Goal: Navigation & Orientation: Find specific page/section

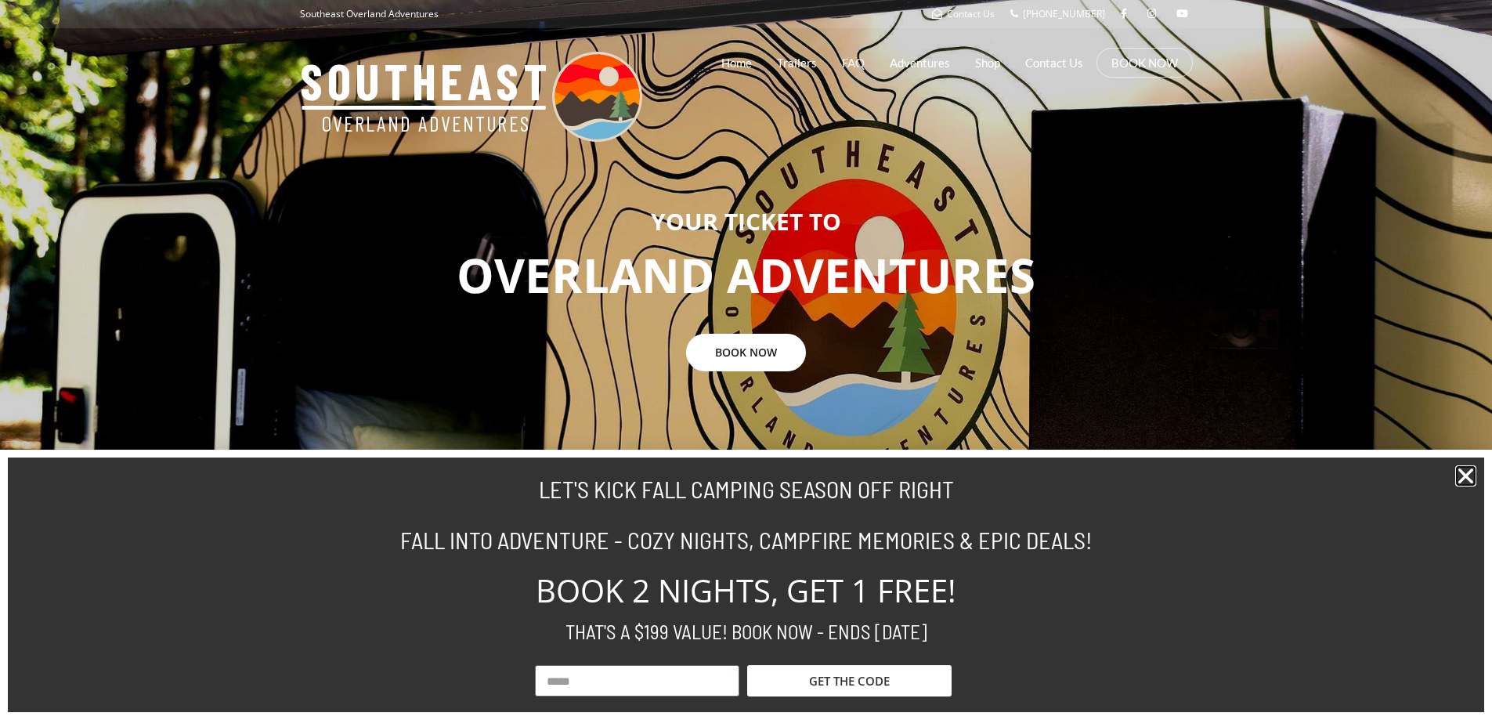
click at [1462, 468] on icon "Close" at bounding box center [1465, 475] width 21 height 21
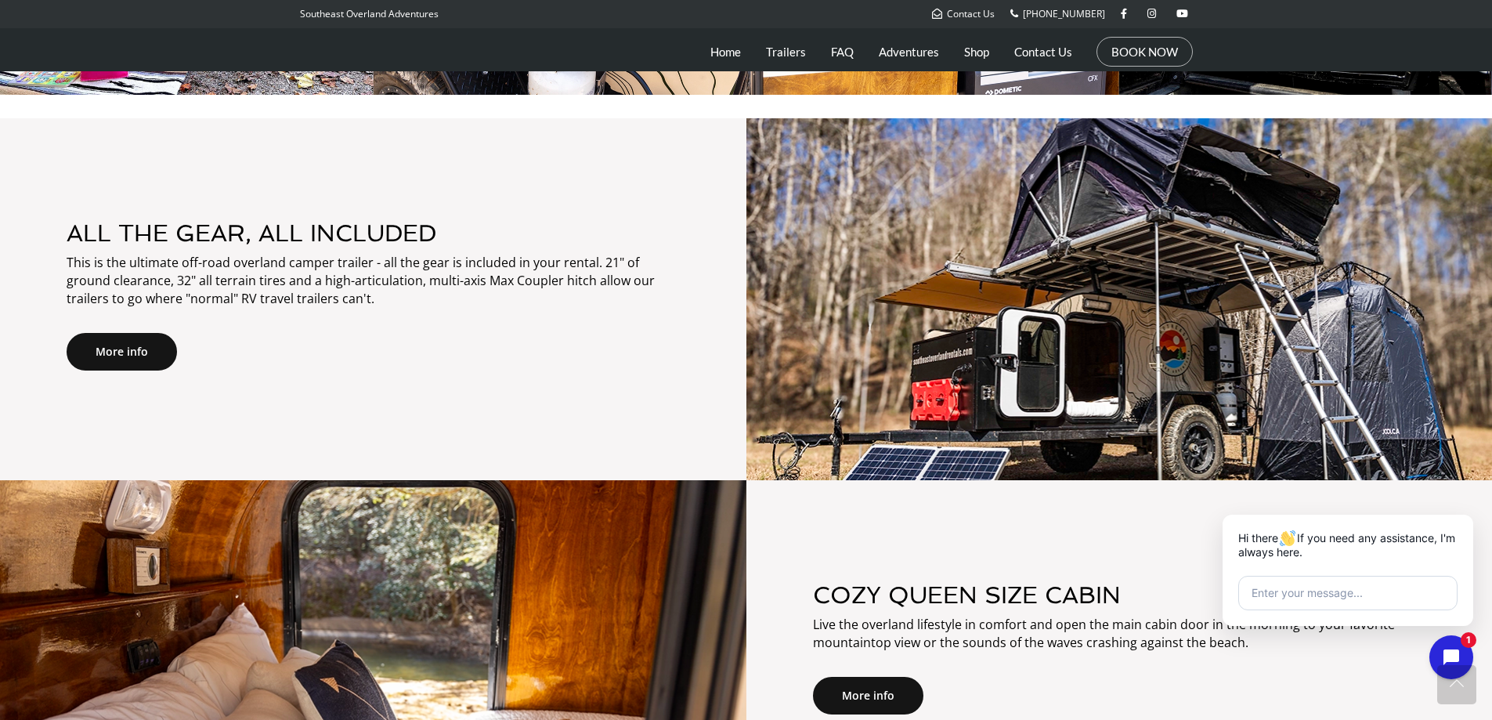
scroll to position [1097, 0]
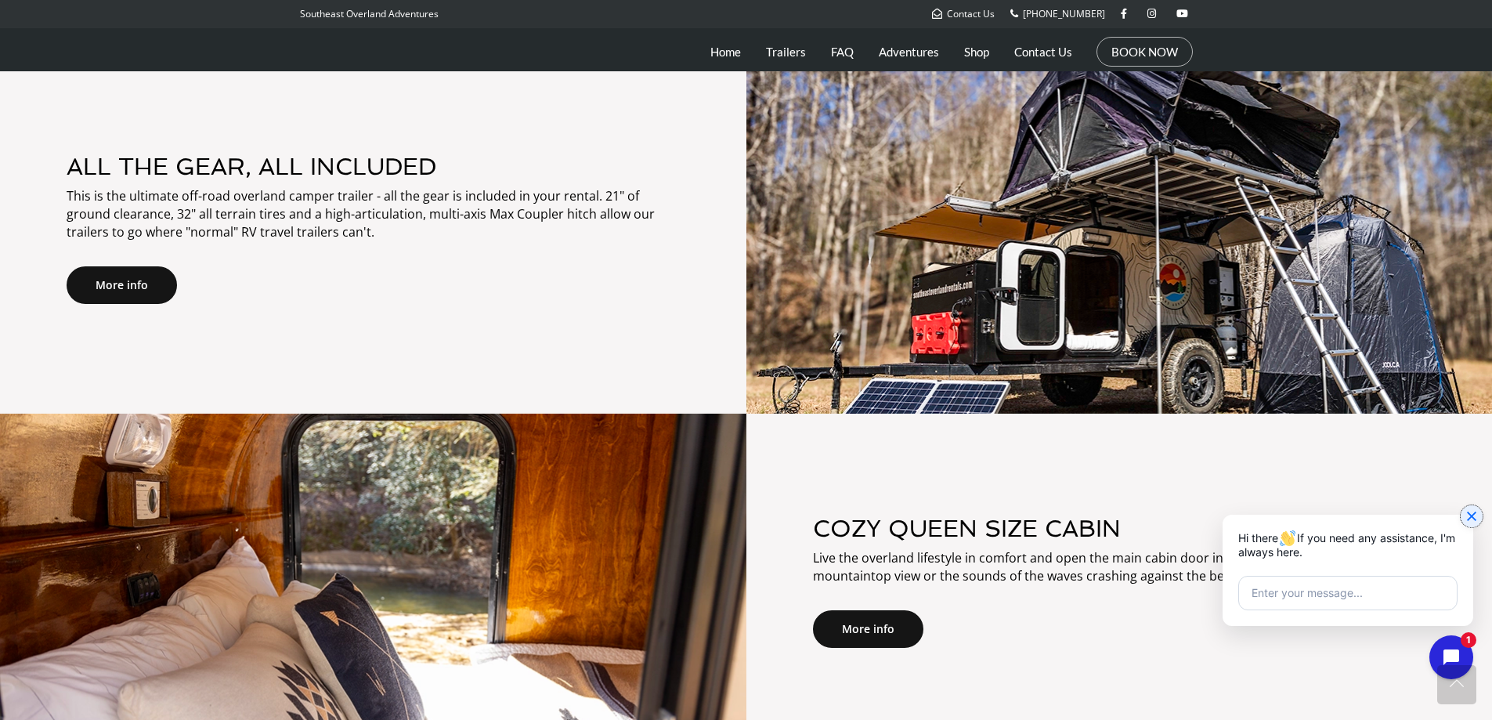
click at [1473, 511] on icon "Close chat widget" at bounding box center [1472, 516] width 16 height 16
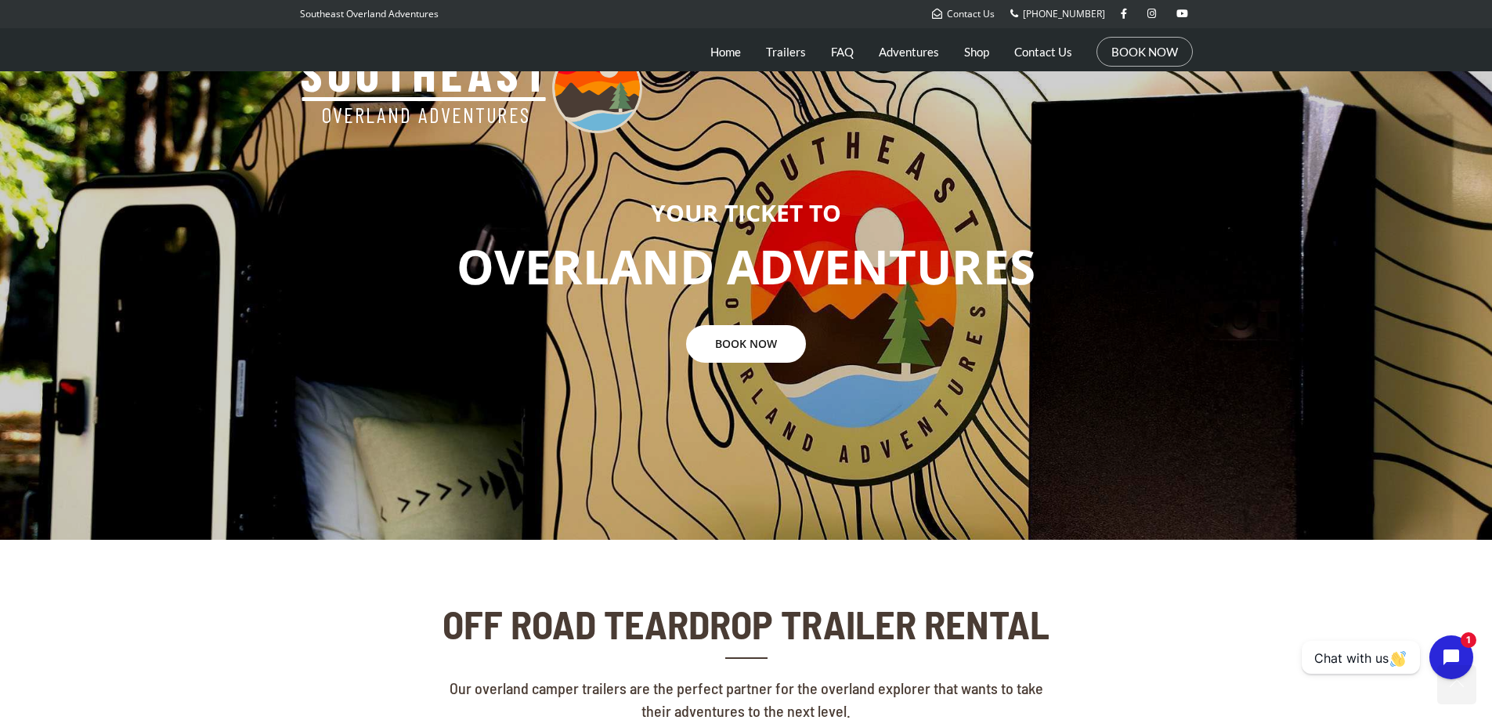
scroll to position [0, 0]
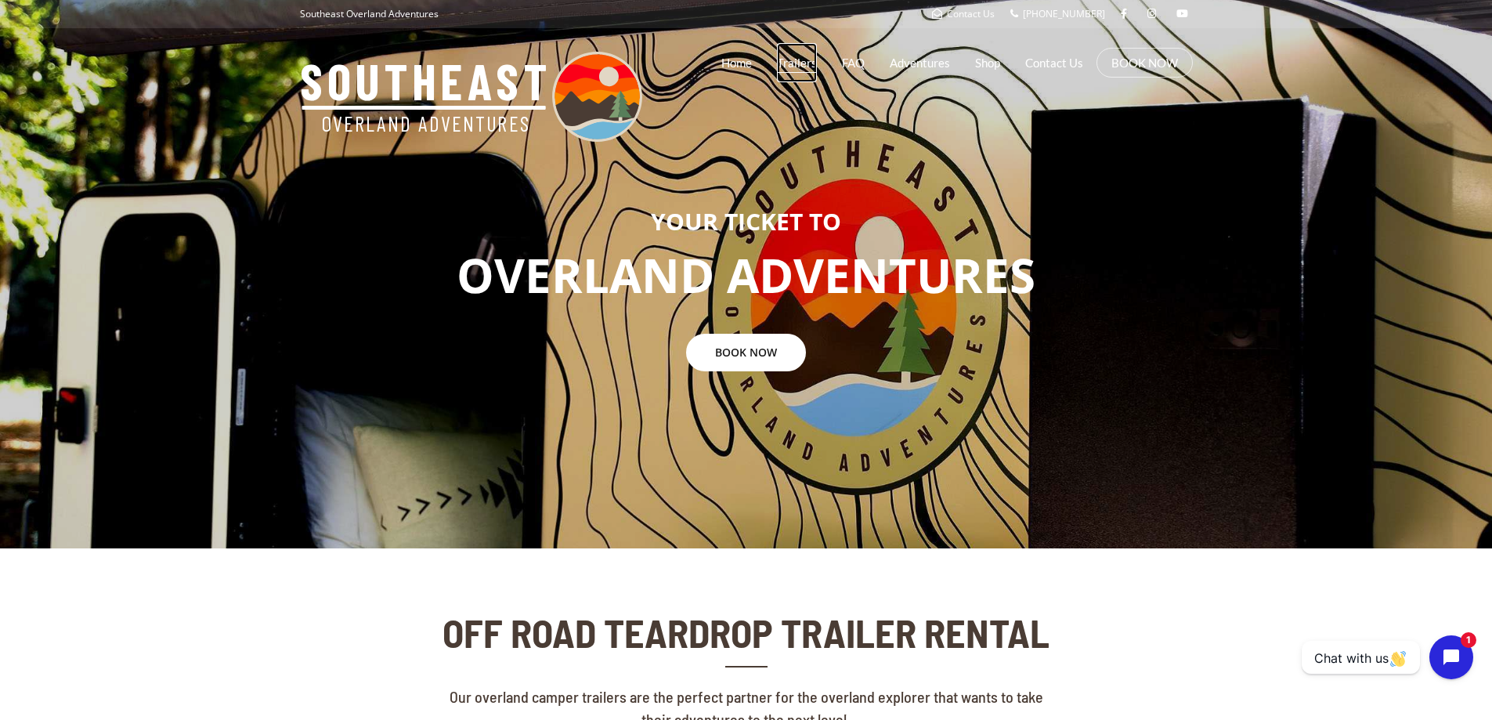
click at [794, 58] on link "Trailers" at bounding box center [797, 62] width 40 height 39
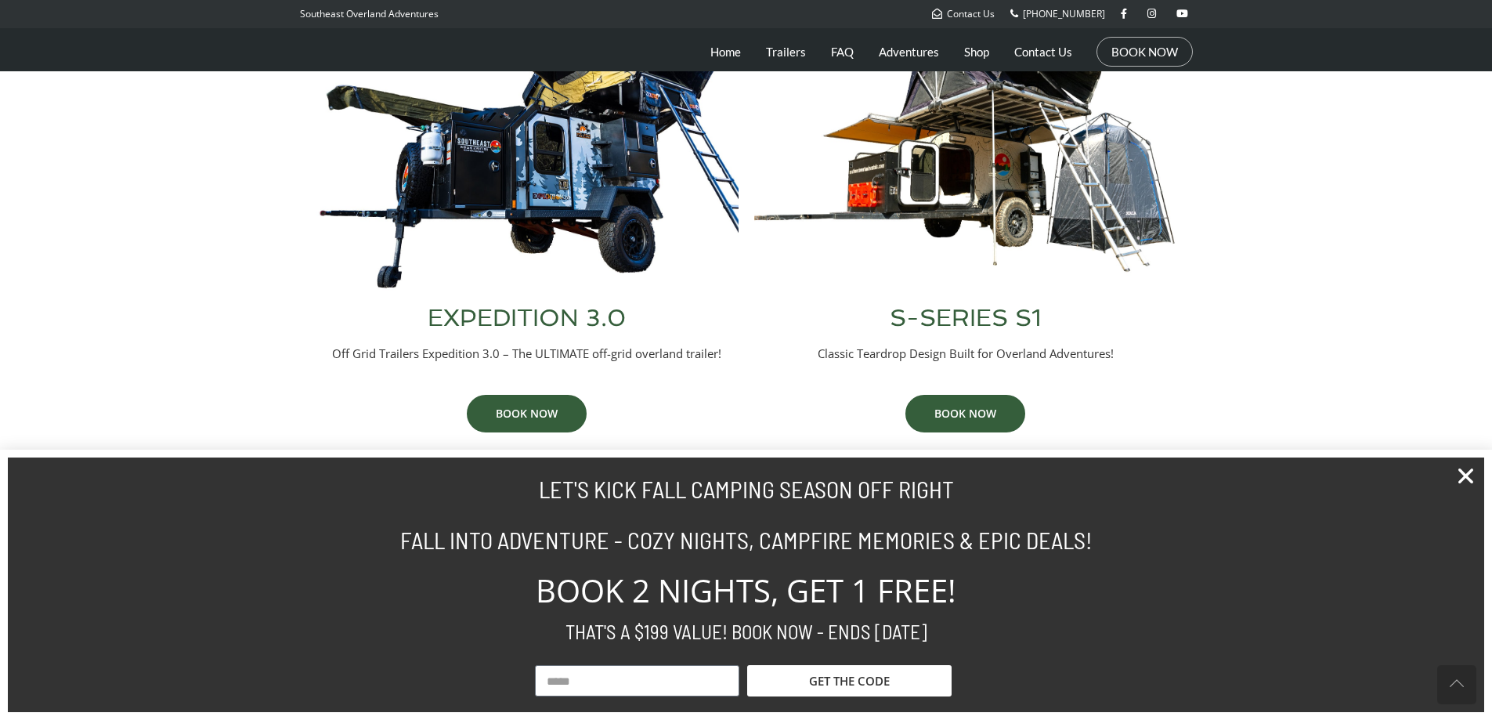
scroll to position [817, 0]
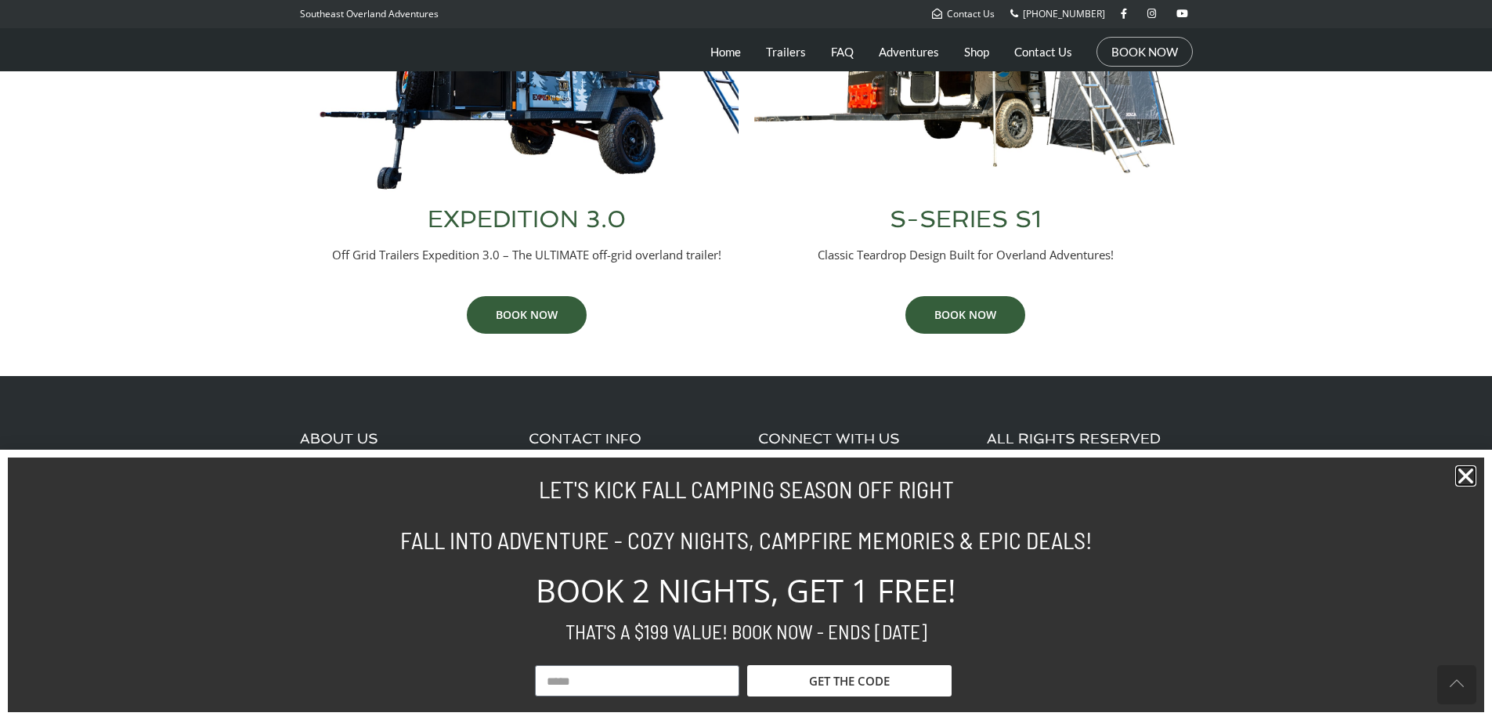
click at [1465, 484] on icon "Close" at bounding box center [1465, 475] width 21 height 21
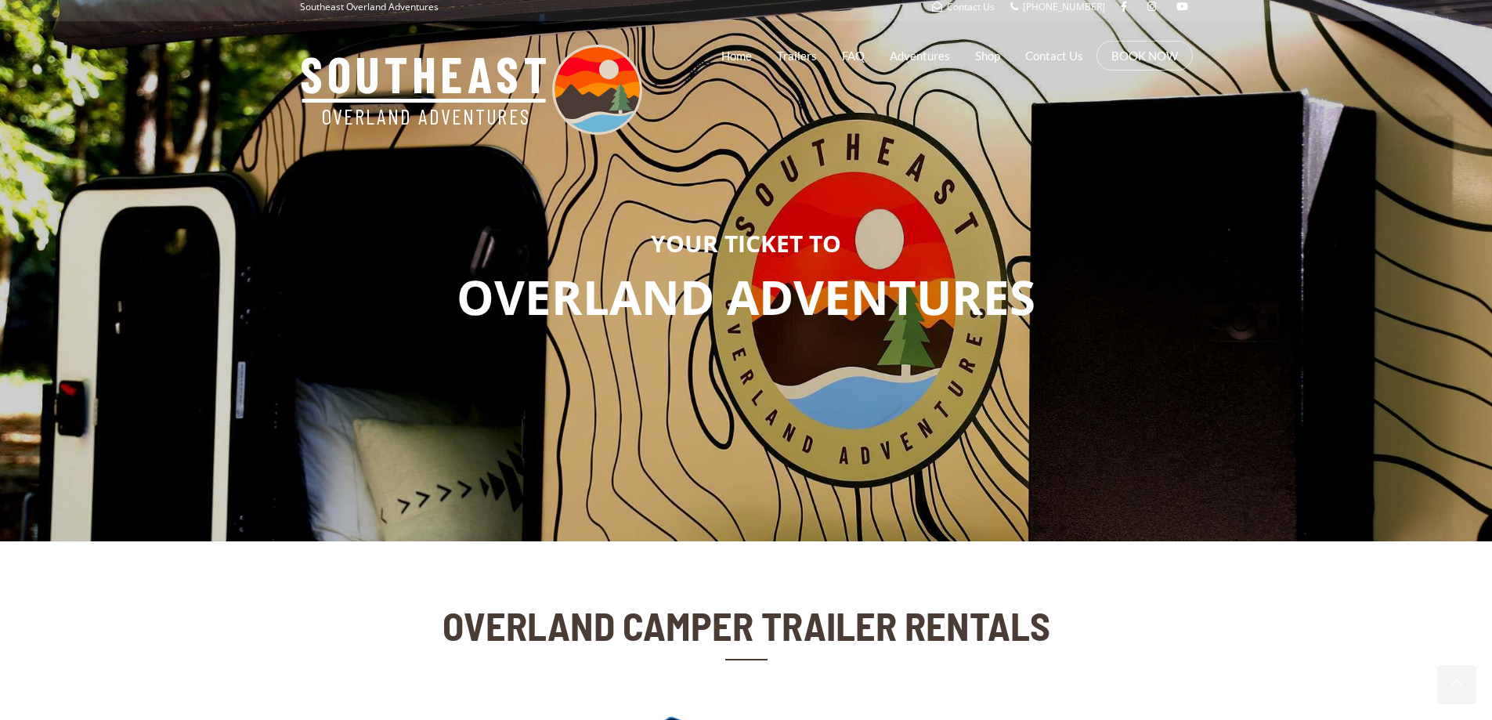
scroll to position [0, 0]
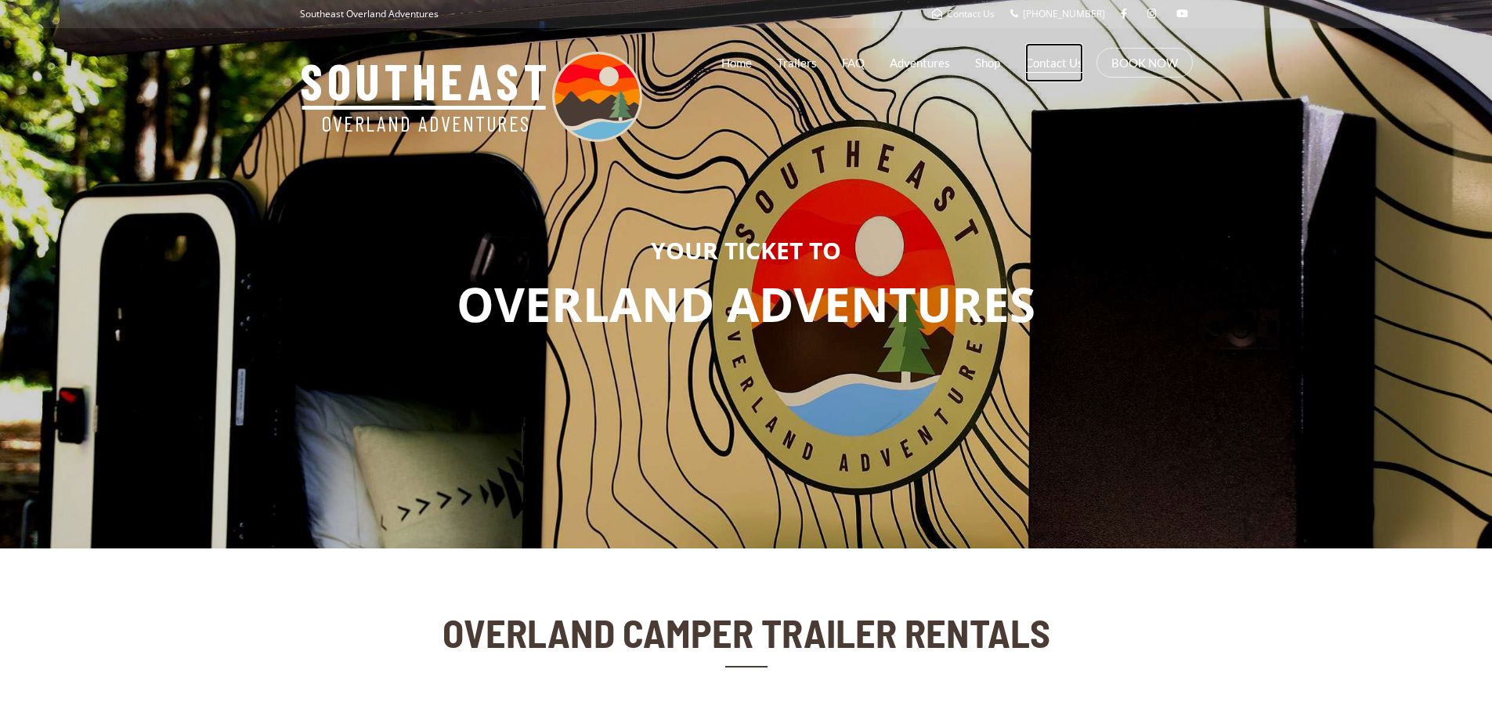
click at [1050, 71] on link "Contact Us" at bounding box center [1054, 62] width 58 height 39
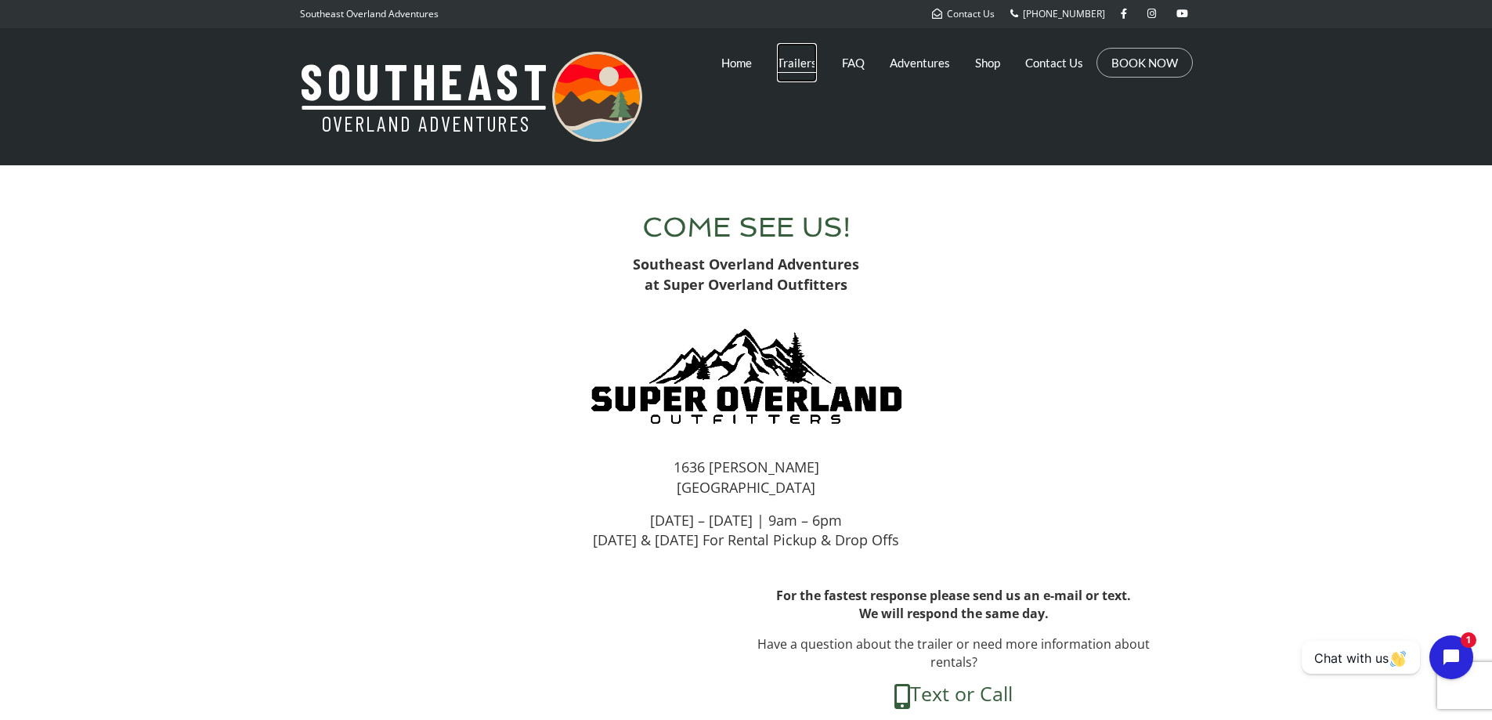
click at [782, 64] on link "Trailers" at bounding box center [797, 62] width 40 height 39
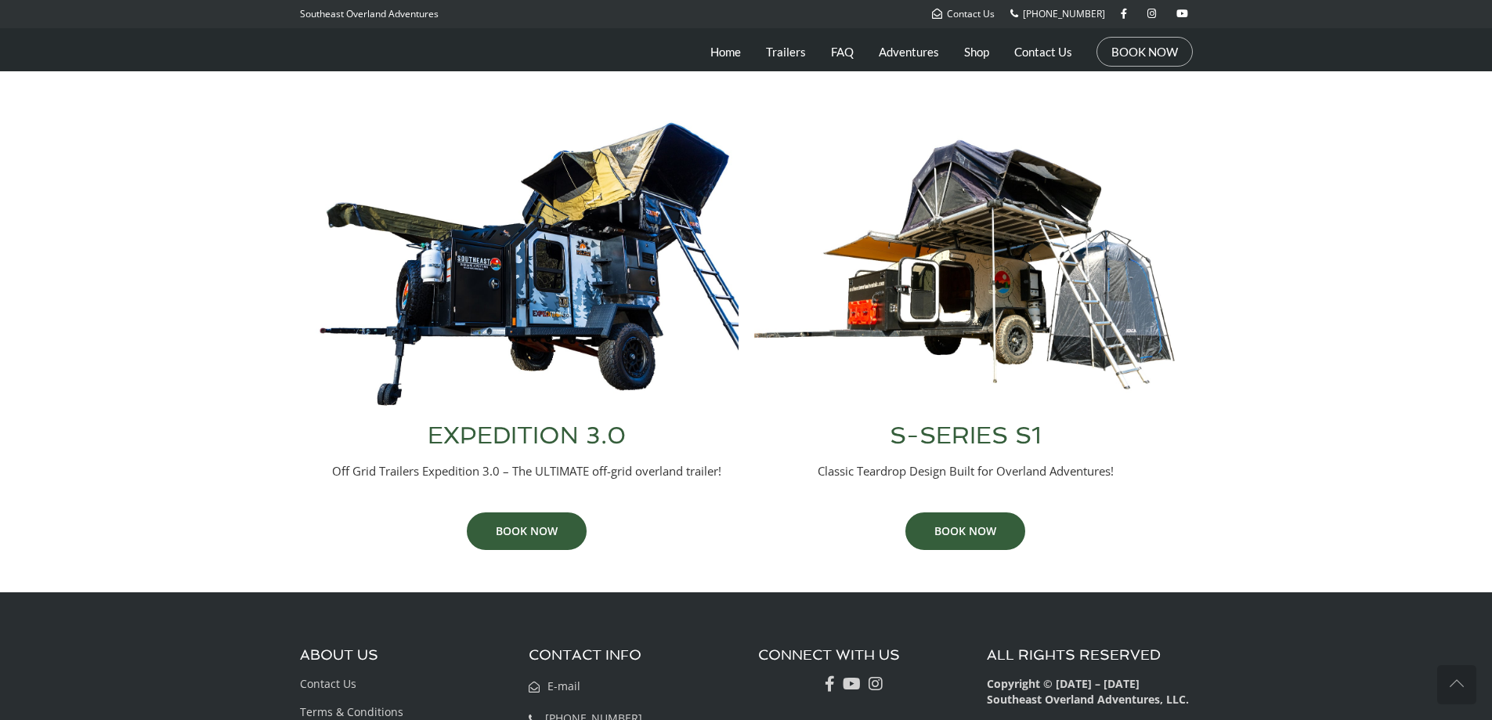
scroll to position [627, 0]
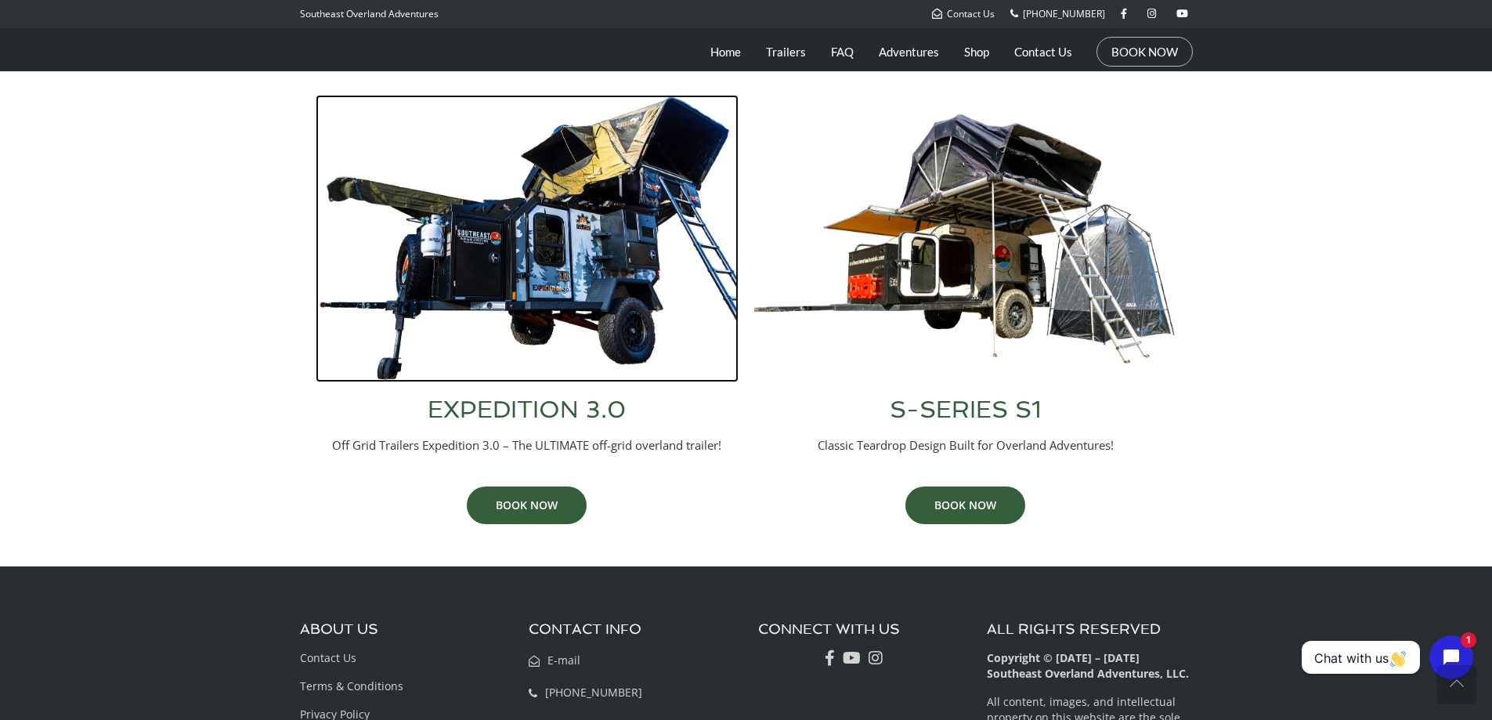
click at [543, 246] on img at bounding box center [527, 238] width 423 height 287
